Goal: Find specific page/section: Find specific page/section

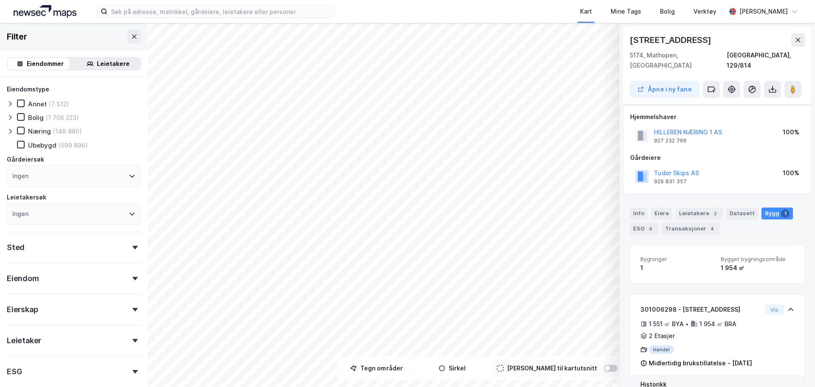
scroll to position [67, 0]
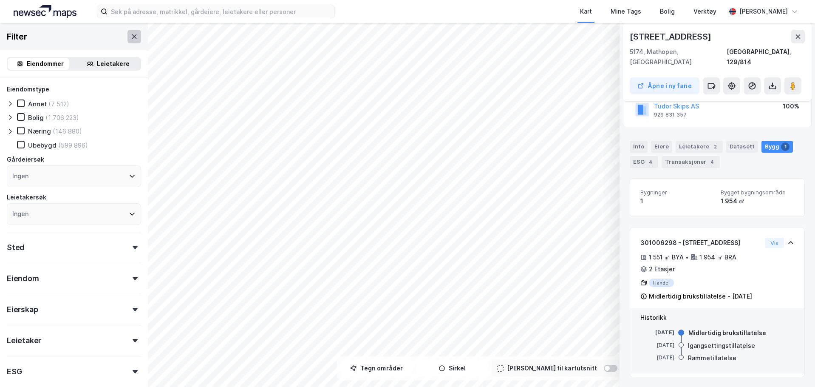
click at [129, 32] on button at bounding box center [134, 37] width 14 height 14
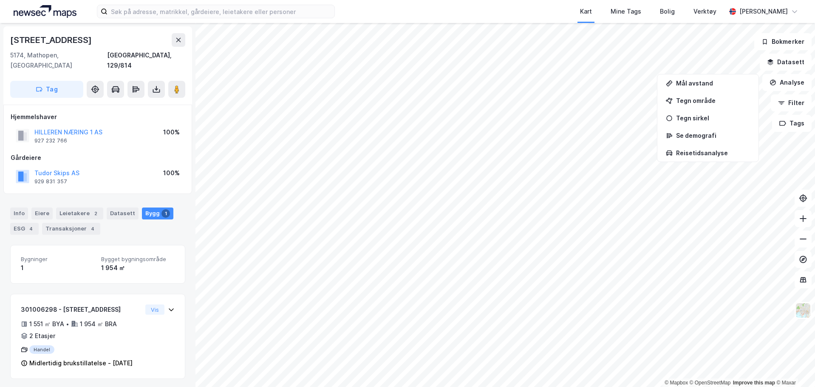
scroll to position [2, 0]
